Goal: Use online tool/utility: Utilize a website feature to perform a specific function

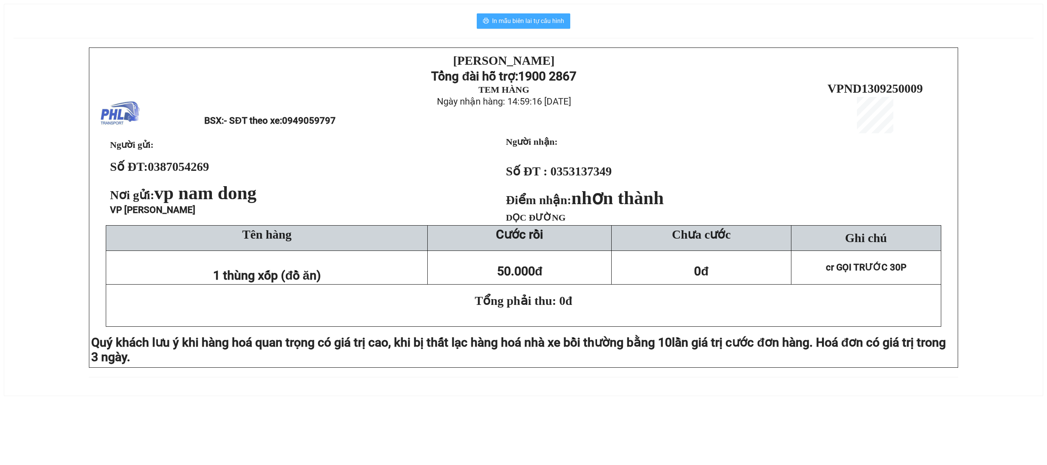
click at [534, 16] on button "In mẫu biên lai tự cấu hình" at bounding box center [524, 20] width 94 height 15
drag, startPoint x: 546, startPoint y: 18, endPoint x: 690, endPoint y: 67, distance: 152.2
click at [546, 17] on span "In mẫu biên lai tự cấu hình" at bounding box center [528, 21] width 72 height 10
